Goal: Navigation & Orientation: Find specific page/section

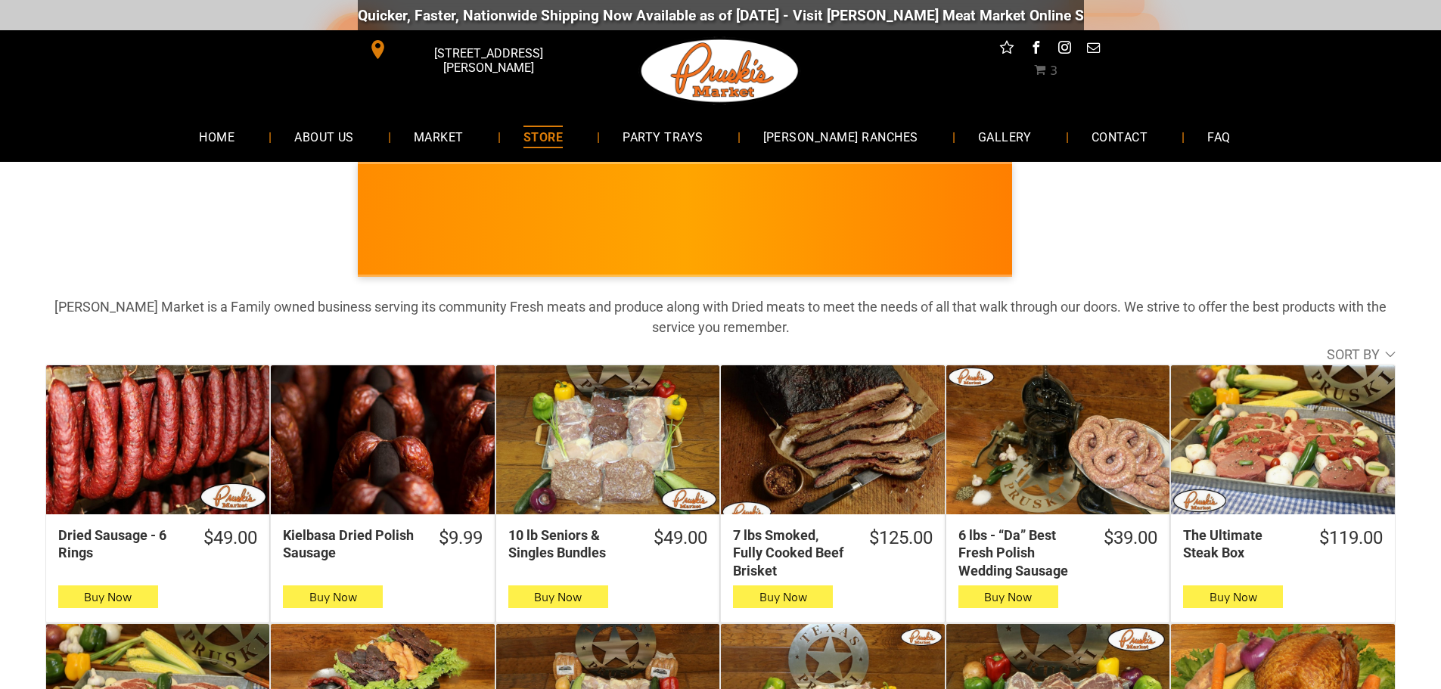
click at [1108, 14] on link "[DOMAIN_NAME][URL]" at bounding box center [1181, 15] width 147 height 17
click at [881, 140] on span "[PERSON_NAME] RANCHES" at bounding box center [841, 137] width 157 height 22
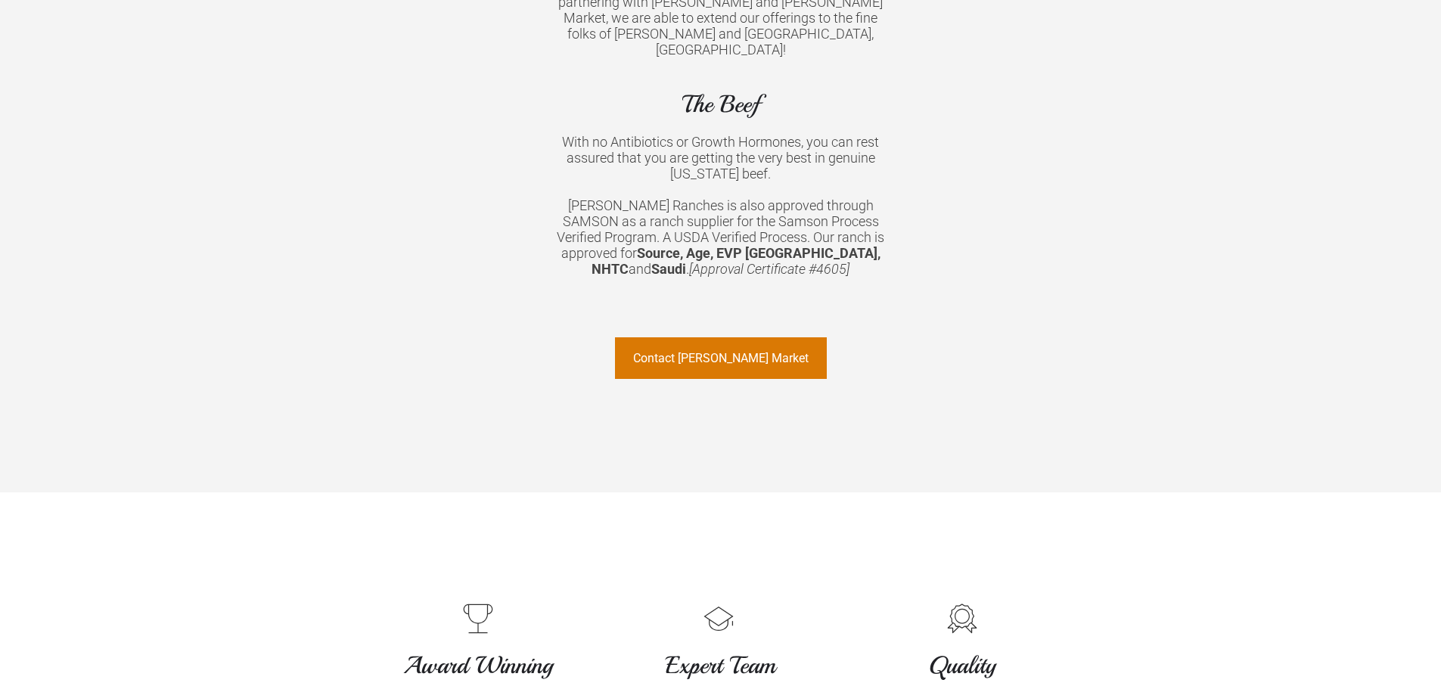
scroll to position [1281, 0]
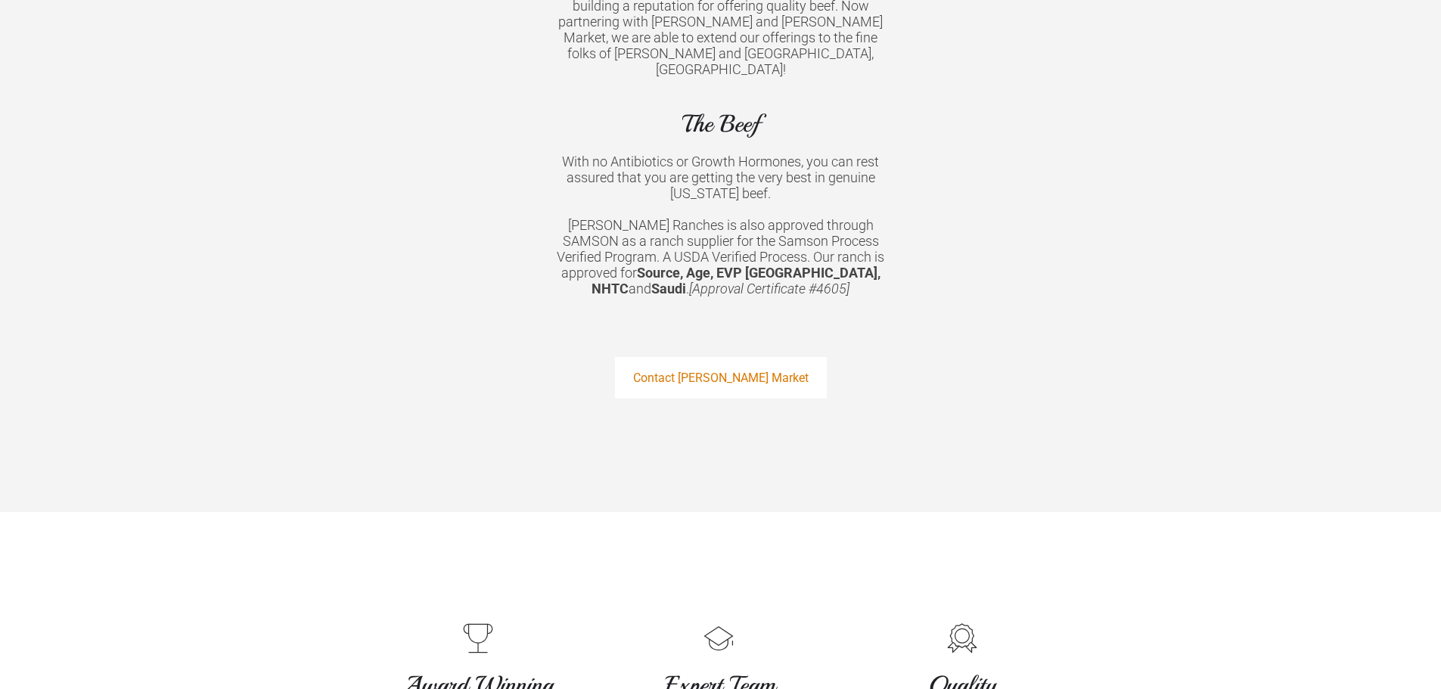
click at [748, 359] on span "Contact Pruski's Market" at bounding box center [721, 378] width 176 height 39
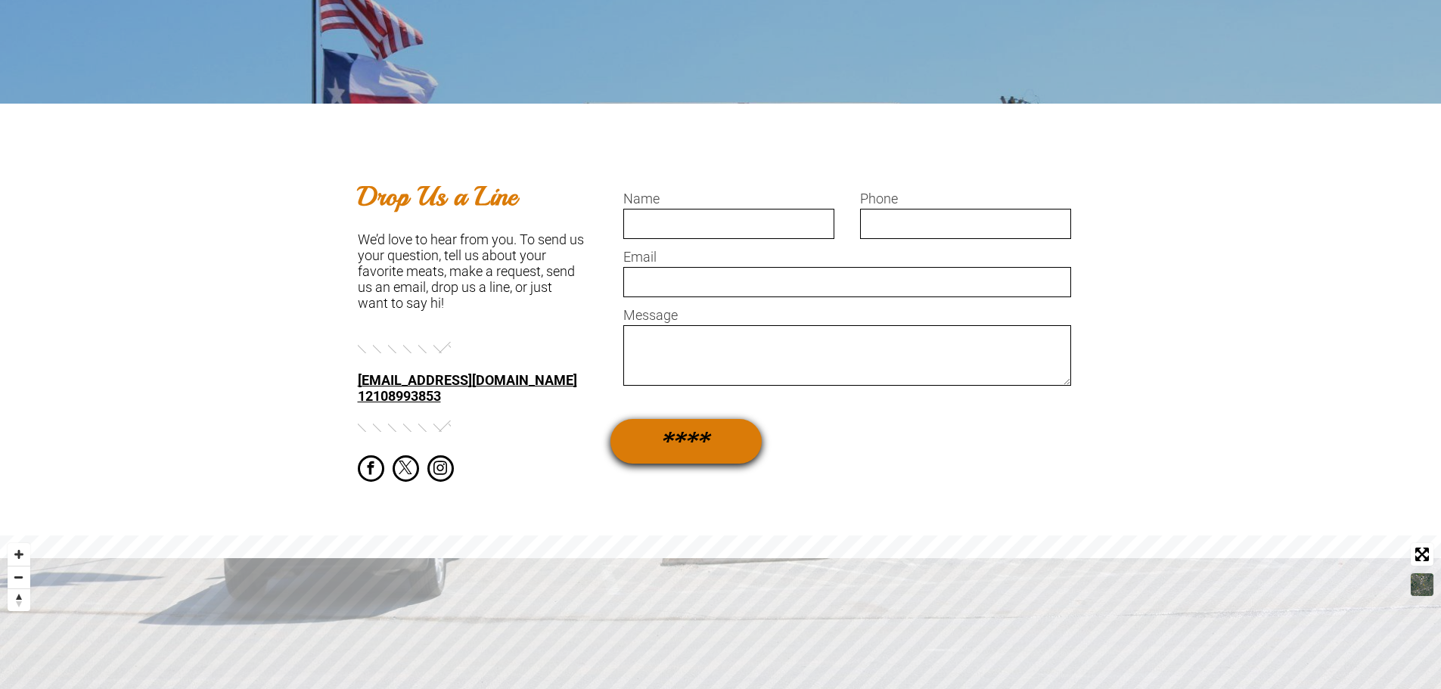
scroll to position [908, 0]
